Goal: Task Accomplishment & Management: Use online tool/utility

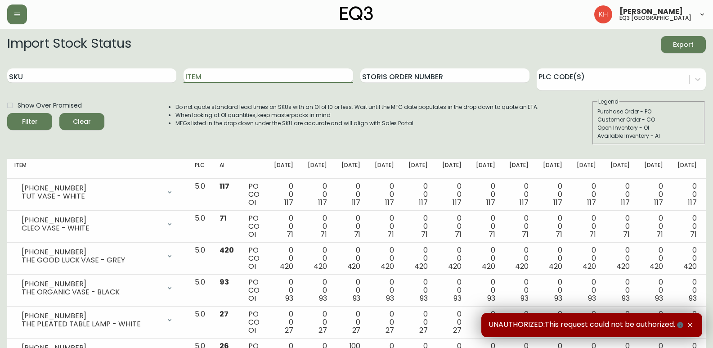
click at [274, 74] on input "Item" at bounding box center [267, 75] width 169 height 14
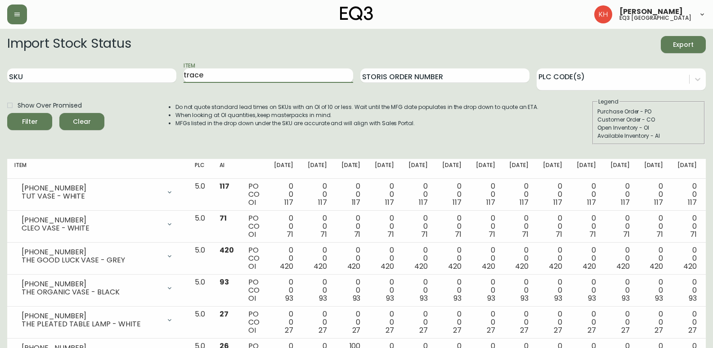
click at [7, 113] on button "Filter" at bounding box center [29, 121] width 45 height 17
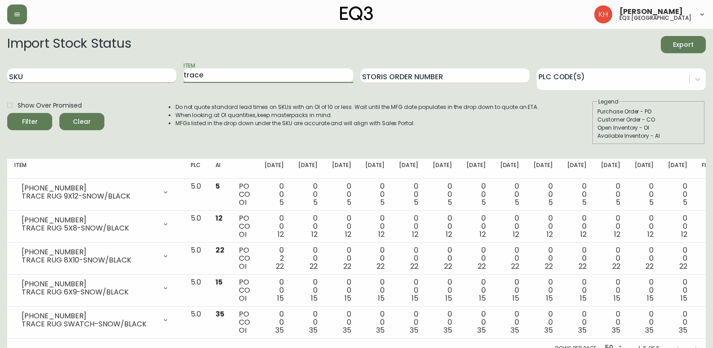
drag, startPoint x: 215, startPoint y: 73, endPoint x: 170, endPoint y: 77, distance: 45.2
click at [170, 76] on div "SKU Item trace Storis Order Number PLC Code(s)" at bounding box center [356, 75] width 698 height 29
click at [7, 113] on button "Filter" at bounding box center [29, 121] width 45 height 17
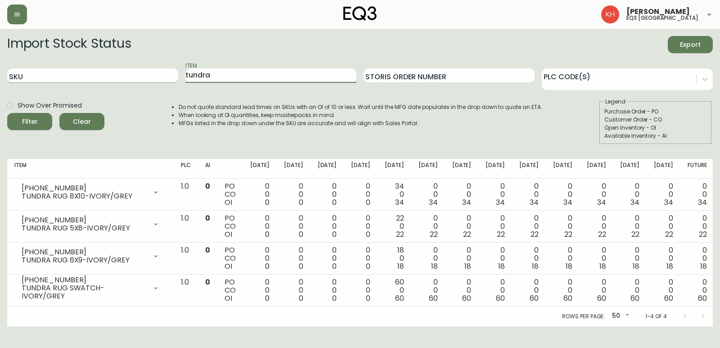
drag, startPoint x: 223, startPoint y: 76, endPoint x: 172, endPoint y: 76, distance: 50.8
click at [172, 76] on div "SKU Item tundra Storis Order Number PLC Code(s)" at bounding box center [359, 75] width 705 height 29
click at [7, 113] on button "Filter" at bounding box center [29, 121] width 45 height 17
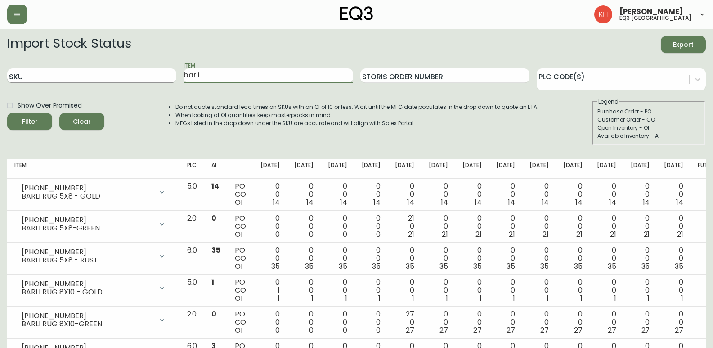
drag, startPoint x: 201, startPoint y: 76, endPoint x: 154, endPoint y: 72, distance: 47.4
click at [154, 72] on div "SKU Item barli Storis Order Number PLC Code(s)" at bounding box center [356, 75] width 698 height 29
click at [7, 113] on button "Filter" at bounding box center [29, 121] width 45 height 17
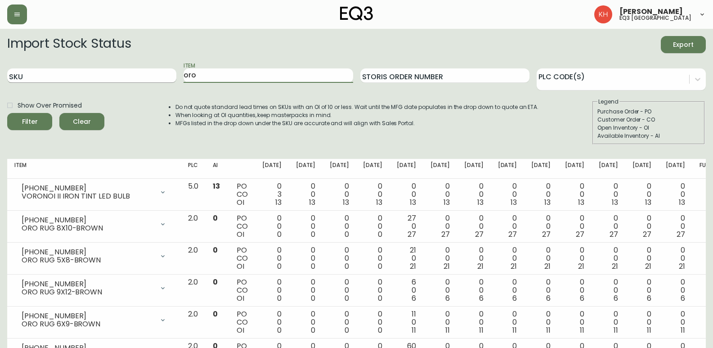
drag, startPoint x: 173, startPoint y: 74, endPoint x: 143, endPoint y: 76, distance: 30.2
click at [143, 76] on div "SKU Item oro Storis Order Number PLC Code(s)" at bounding box center [356, 75] width 698 height 29
click at [7, 113] on button "Filter" at bounding box center [29, 121] width 45 height 17
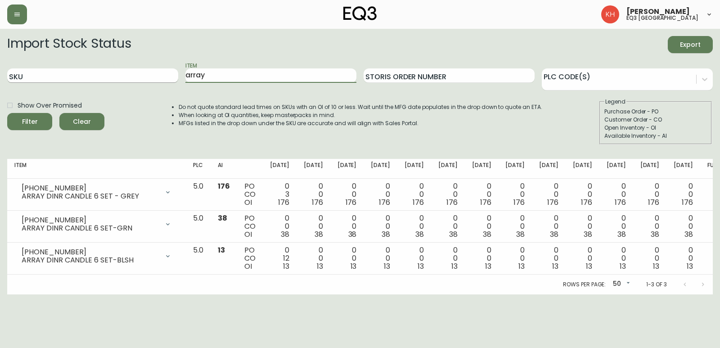
drag, startPoint x: 225, startPoint y: 79, endPoint x: 140, endPoint y: 81, distance: 84.6
click at [140, 80] on div "SKU Item array Storis Order Number PLC Code(s)" at bounding box center [359, 75] width 705 height 29
click at [7, 113] on button "Filter" at bounding box center [29, 121] width 45 height 17
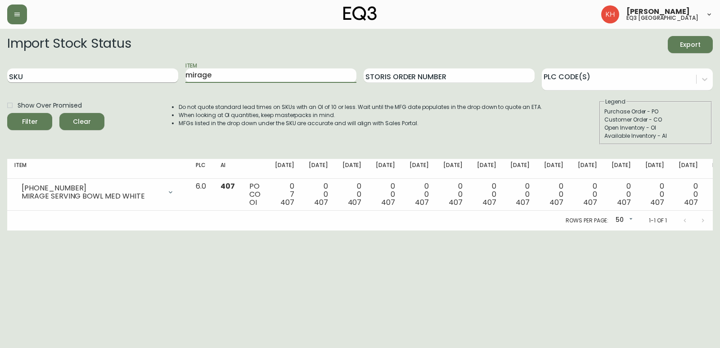
drag, startPoint x: 214, startPoint y: 74, endPoint x: 154, endPoint y: 70, distance: 60.0
click at [154, 70] on div "SKU Item mirage Storis Order Number PLC Code(s)" at bounding box center [359, 75] width 705 height 29
click at [7, 113] on button "Filter" at bounding box center [29, 121] width 45 height 17
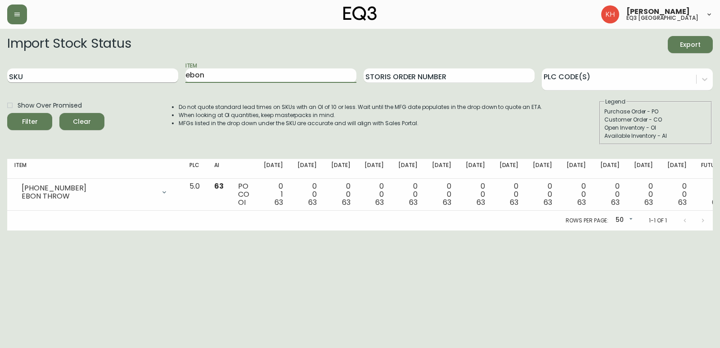
drag, startPoint x: 211, startPoint y: 76, endPoint x: 165, endPoint y: 76, distance: 45.4
click at [165, 76] on div "SKU Item ebon Storis Order Number PLC Code(s)" at bounding box center [359, 75] width 705 height 29
click at [7, 113] on button "Filter" at bounding box center [29, 121] width 45 height 17
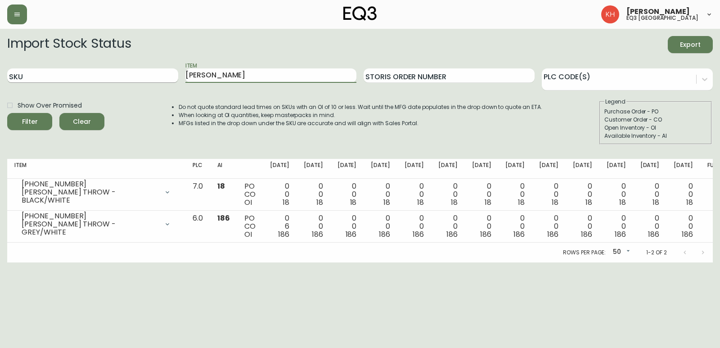
drag, startPoint x: 250, startPoint y: 79, endPoint x: 121, endPoint y: 70, distance: 129.8
click at [121, 70] on div "SKU Item [PERSON_NAME] Storis Order Number PLC Code(s)" at bounding box center [359, 75] width 705 height 29
type input "s"
click at [7, 113] on button "Filter" at bounding box center [29, 121] width 45 height 17
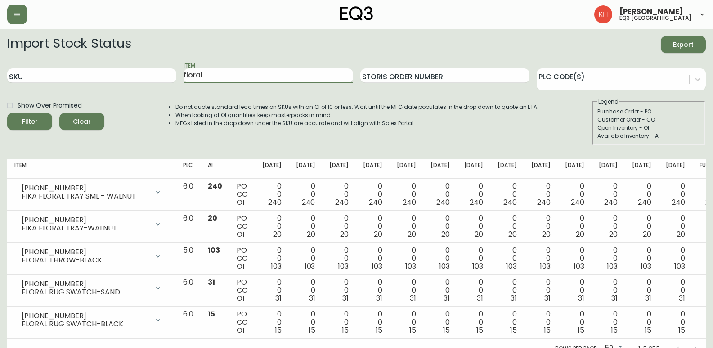
drag, startPoint x: 208, startPoint y: 78, endPoint x: 110, endPoint y: 87, distance: 98.4
click at [110, 87] on div "SKU Item floral Storis Order Number PLC Code(s)" at bounding box center [356, 75] width 698 height 29
click at [7, 113] on button "Filter" at bounding box center [29, 121] width 45 height 17
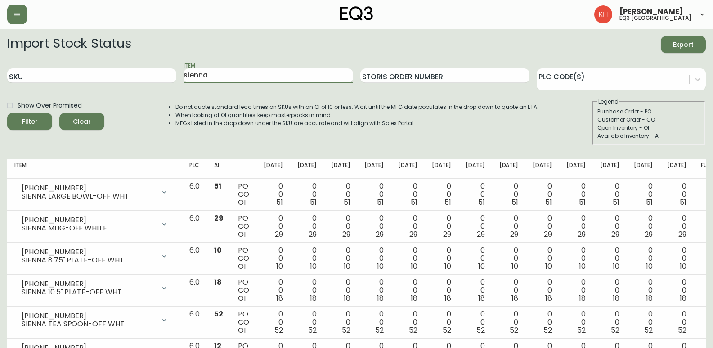
drag, startPoint x: 228, startPoint y: 73, endPoint x: 36, endPoint y: 67, distance: 191.7
click at [36, 66] on div "SKU Item sienna Storis Order Number PLC Code(s)" at bounding box center [356, 75] width 698 height 29
click at [7, 113] on button "Filter" at bounding box center [29, 121] width 45 height 17
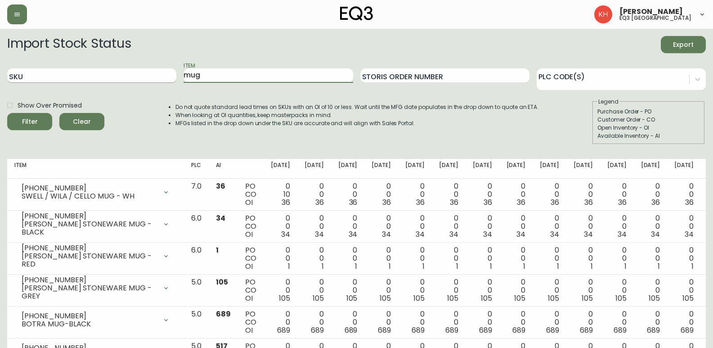
drag, startPoint x: 197, startPoint y: 77, endPoint x: 155, endPoint y: 77, distance: 42.3
click at [155, 77] on div "SKU Item mug Storis Order Number PLC Code(s)" at bounding box center [356, 75] width 698 height 29
click at [7, 113] on button "Filter" at bounding box center [29, 121] width 45 height 17
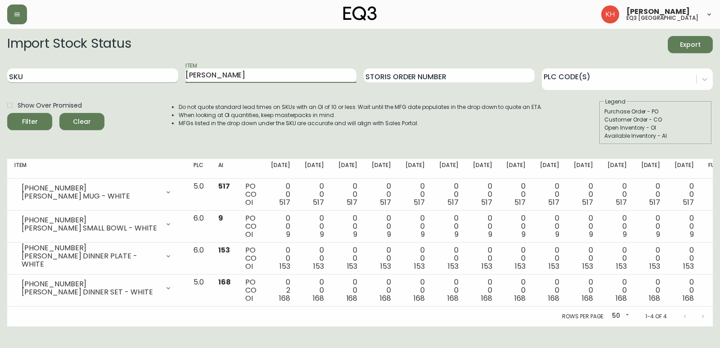
drag, startPoint x: 226, startPoint y: 75, endPoint x: 147, endPoint y: 78, distance: 79.2
click at [147, 78] on div "SKU Item [PERSON_NAME] Storis Order Number PLC Code(s)" at bounding box center [359, 75] width 705 height 29
click at [7, 113] on button "Filter" at bounding box center [29, 121] width 45 height 17
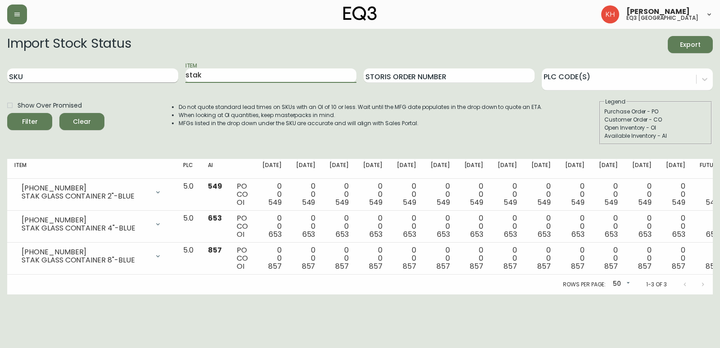
drag, startPoint x: 218, startPoint y: 76, endPoint x: 124, endPoint y: 74, distance: 93.6
click at [124, 74] on div "SKU Item stak Storis Order Number PLC Code(s)" at bounding box center [359, 75] width 705 height 29
click at [7, 113] on button "Filter" at bounding box center [29, 121] width 45 height 17
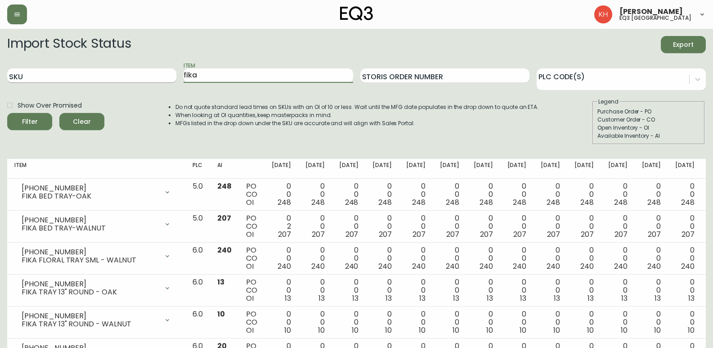
drag, startPoint x: 182, startPoint y: 81, endPoint x: 165, endPoint y: 80, distance: 16.7
click at [165, 80] on div "SKU Item fika Storis Order Number PLC Code(s)" at bounding box center [356, 75] width 698 height 29
click at [7, 113] on button "Filter" at bounding box center [29, 121] width 45 height 17
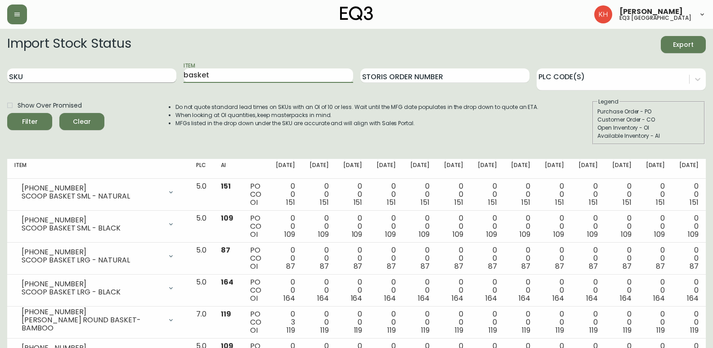
drag, startPoint x: 246, startPoint y: 71, endPoint x: 146, endPoint y: 73, distance: 99.9
click at [147, 72] on div "SKU Item basket Storis Order Number PLC Code(s)" at bounding box center [356, 75] width 698 height 29
type input "noir"
click at [7, 113] on button "Filter" at bounding box center [29, 121] width 45 height 17
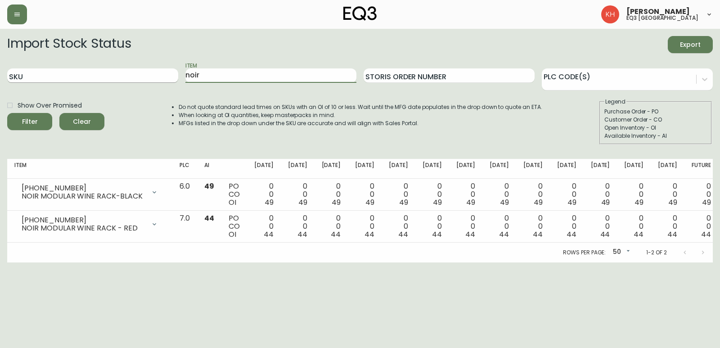
drag, startPoint x: 211, startPoint y: 78, endPoint x: 144, endPoint y: 78, distance: 66.6
click at [144, 78] on div "SKU Item noir Storis Order Number PLC Code(s)" at bounding box center [359, 75] width 705 height 29
click at [7, 113] on button "Filter" at bounding box center [29, 121] width 45 height 17
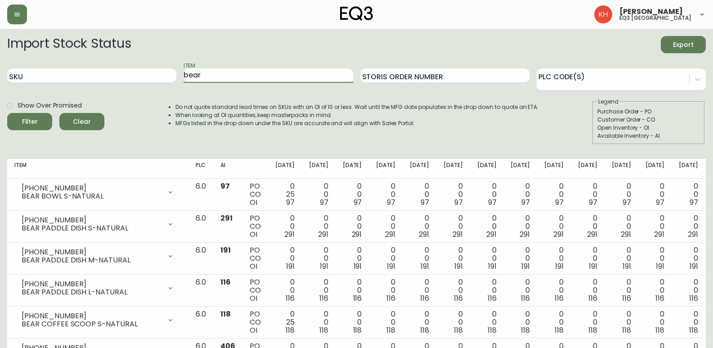
drag, startPoint x: 215, startPoint y: 75, endPoint x: 179, endPoint y: 74, distance: 36.4
click at [179, 74] on div "SKU Item bear Storis Order Number PLC Code(s)" at bounding box center [356, 75] width 698 height 29
type input "[PERSON_NAME]"
click at [7, 113] on button "Filter" at bounding box center [29, 121] width 45 height 17
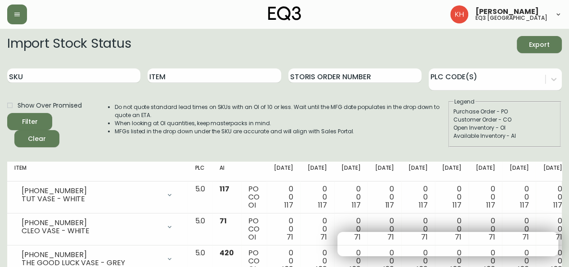
click at [532, 44] on span "Export" at bounding box center [539, 44] width 31 height 11
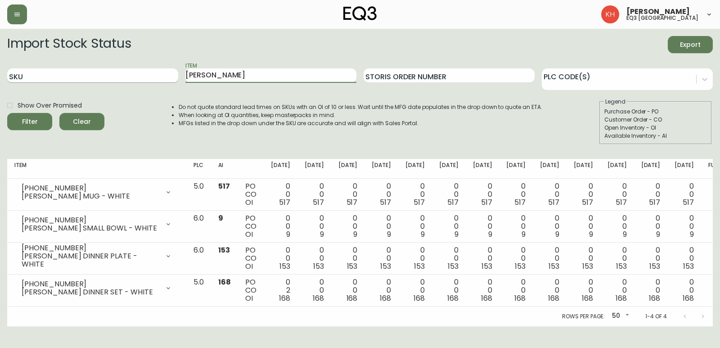
drag, startPoint x: 255, startPoint y: 76, endPoint x: 138, endPoint y: 81, distance: 116.6
click at [138, 81] on div "SKU Item [PERSON_NAME] Storis Order Number PLC Code(s)" at bounding box center [359, 75] width 705 height 29
click at [7, 113] on button "Filter" at bounding box center [29, 121] width 45 height 17
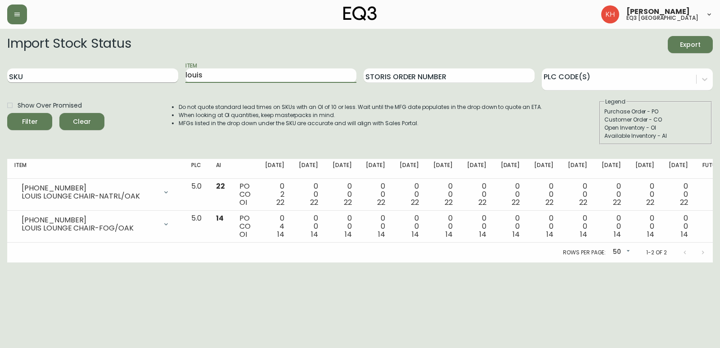
click at [162, 74] on div "SKU Item louis Storis Order Number PLC Code(s)" at bounding box center [359, 75] width 705 height 29
type input "tero"
click at [7, 113] on button "Filter" at bounding box center [29, 121] width 45 height 17
